Goal: Transaction & Acquisition: Book appointment/travel/reservation

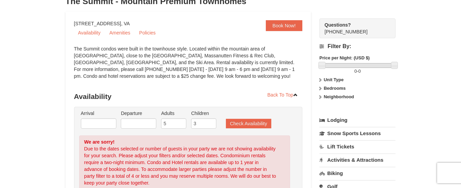
scroll to position [55, 0]
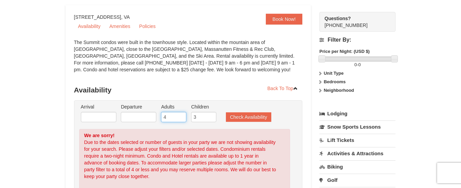
type input "4"
click at [182, 119] on input "4" at bounding box center [173, 117] width 25 height 10
click at [245, 118] on button "Check Availability" at bounding box center [248, 117] width 45 height 10
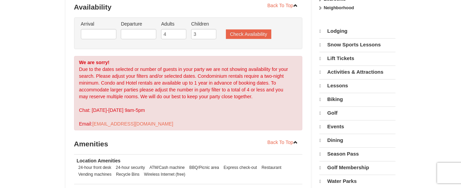
select select "9"
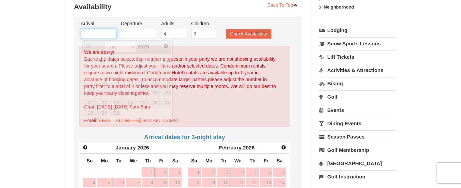
click at [98, 32] on input "text" at bounding box center [99, 34] width 36 height 10
click at [149, 171] on link "1" at bounding box center [148, 173] width 13 height 10
type input "[DATE]"
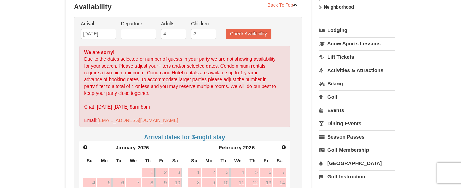
click at [86, 180] on link "4" at bounding box center [89, 183] width 13 height 10
type input "[DATE]"
click at [248, 36] on button "Check Availability" at bounding box center [248, 34] width 45 height 10
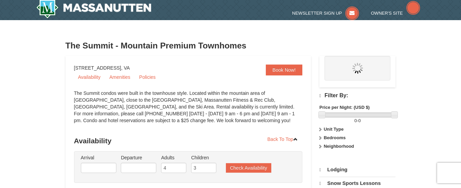
select select "9"
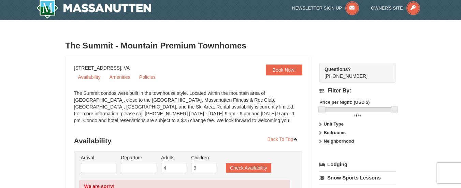
scroll to position [138, 0]
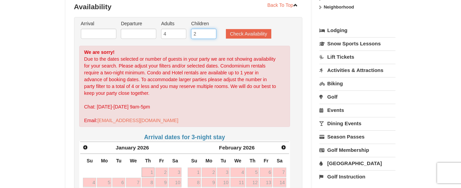
click at [212, 36] on input "2" at bounding box center [203, 34] width 25 height 10
click at [212, 36] on input "1" at bounding box center [203, 34] width 25 height 10
type input "0"
click at [212, 36] on input "0" at bounding box center [203, 34] width 25 height 10
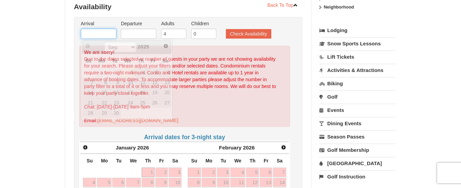
click at [94, 35] on input "text" at bounding box center [99, 34] width 36 height 10
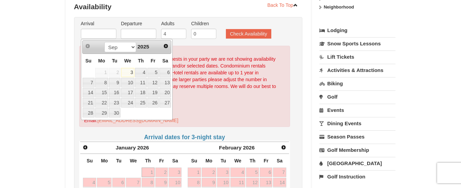
click at [150, 168] on link "1" at bounding box center [148, 173] width 13 height 10
type input "[DATE]"
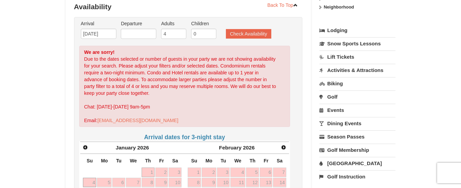
click at [88, 181] on link "4" at bounding box center [89, 183] width 13 height 10
type input "[DATE]"
click at [263, 33] on button "Check Availability" at bounding box center [248, 34] width 45 height 10
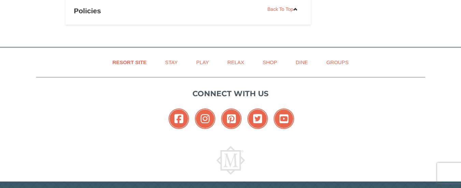
scroll to position [807, 0]
